Goal: Information Seeking & Learning: Learn about a topic

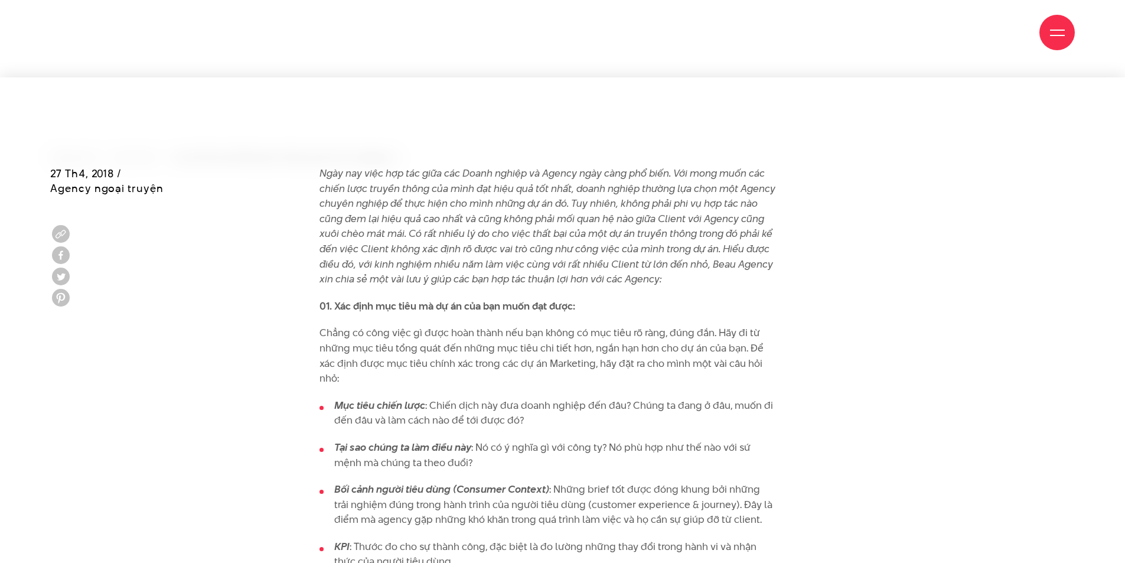
scroll to position [354, 0]
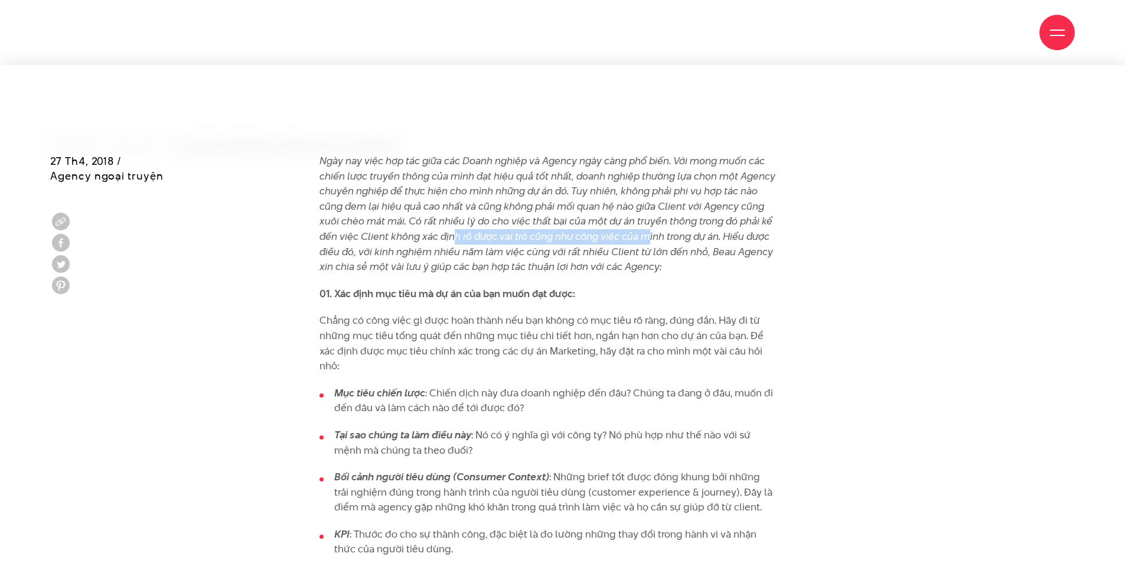
drag, startPoint x: 586, startPoint y: 240, endPoint x: 648, endPoint y: 239, distance: 62.0
click at [647, 239] on em "Ngày nay việc hợp tác giữa các Doanh nghiệp và Agency ngày càng phổ biến. Với m…" at bounding box center [547, 214] width 456 height 120
click at [645, 272] on em "Ngày nay việc hợp tác giữa các Doanh nghiệp và Agency ngày càng phổ biến. Với m…" at bounding box center [547, 214] width 456 height 120
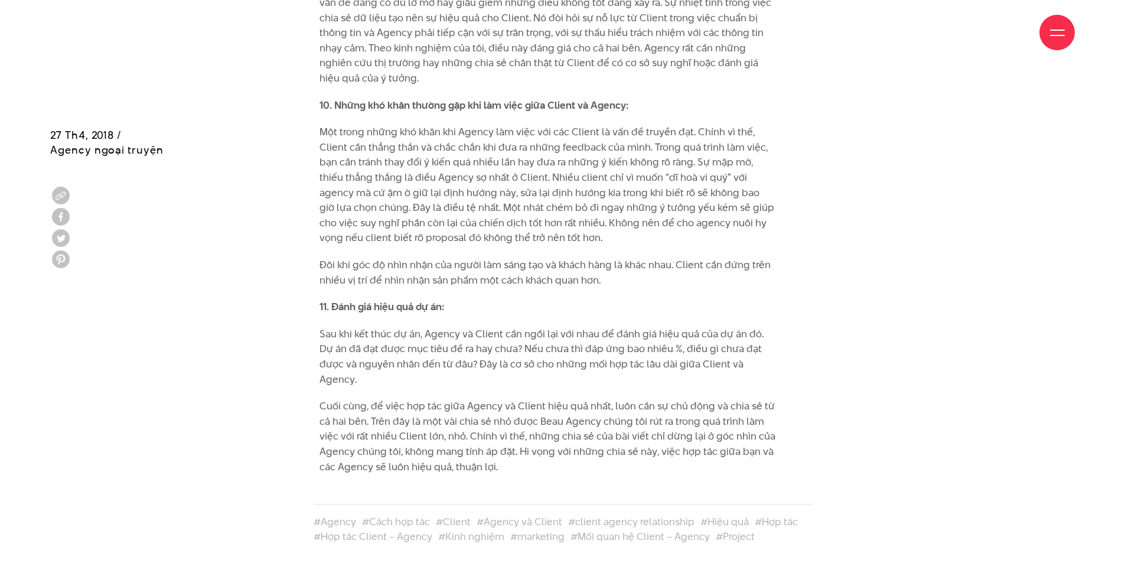
scroll to position [2185, 0]
